Goal: Check status: Check status

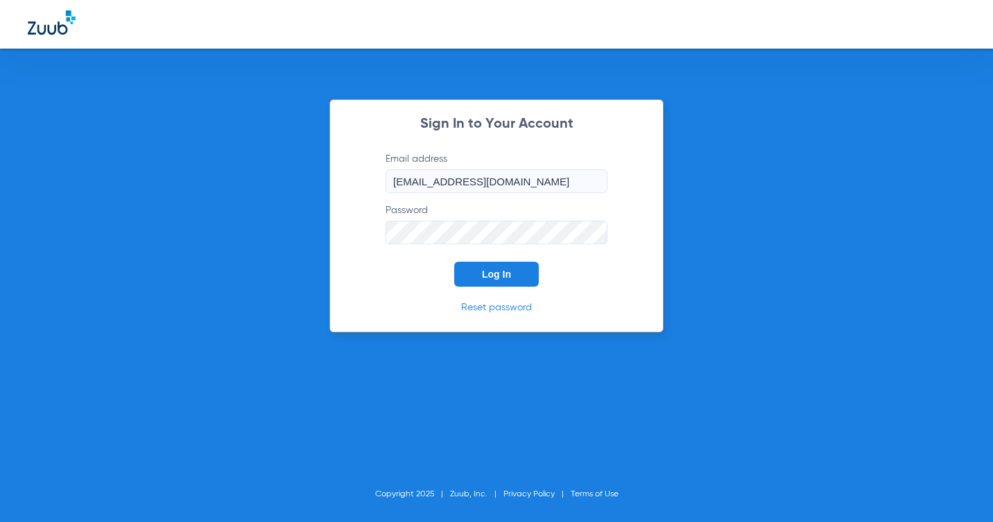
click at [489, 275] on span "Log In" at bounding box center [496, 273] width 29 height 11
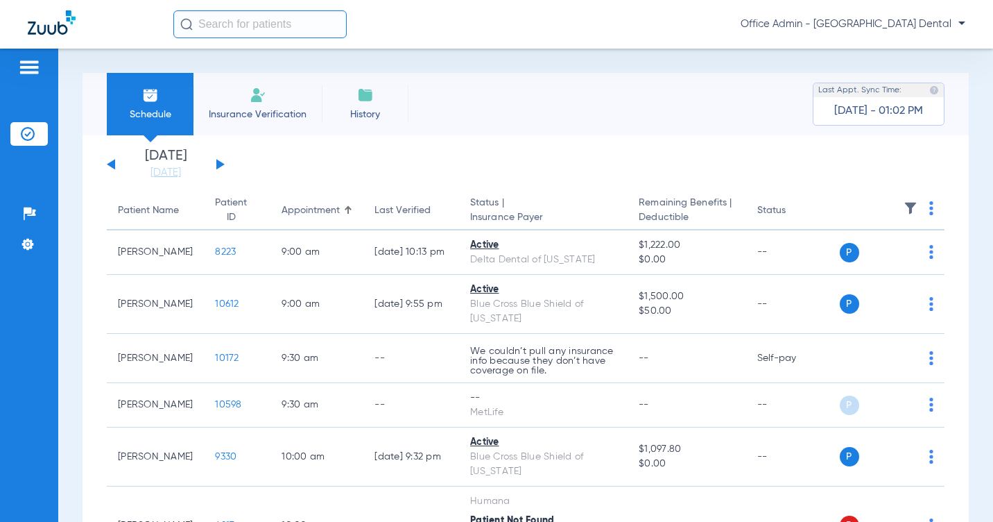
drag, startPoint x: 217, startPoint y: 165, endPoint x: 137, endPoint y: 163, distance: 80.5
click at [217, 165] on button at bounding box center [220, 164] width 8 height 10
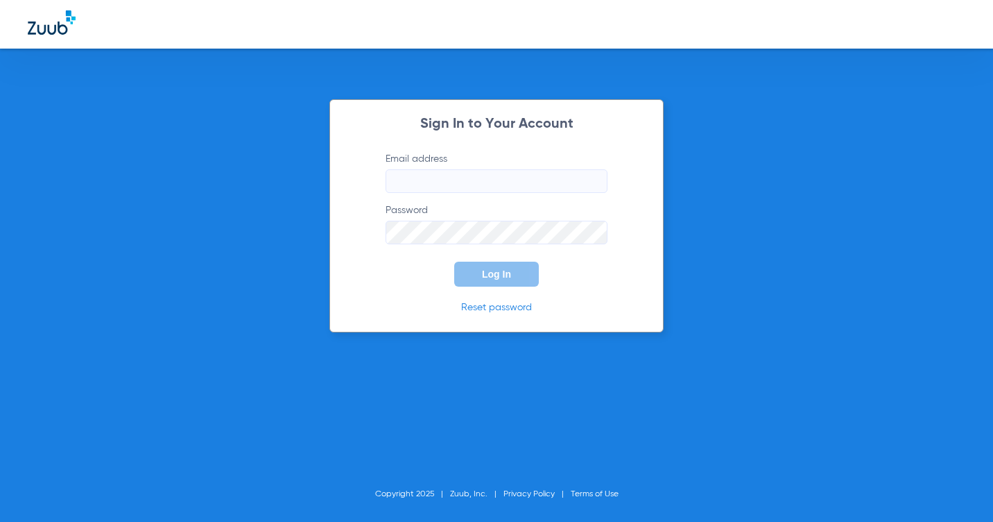
type input "[EMAIL_ADDRESS][DOMAIN_NAME]"
